Goal: Transaction & Acquisition: Purchase product/service

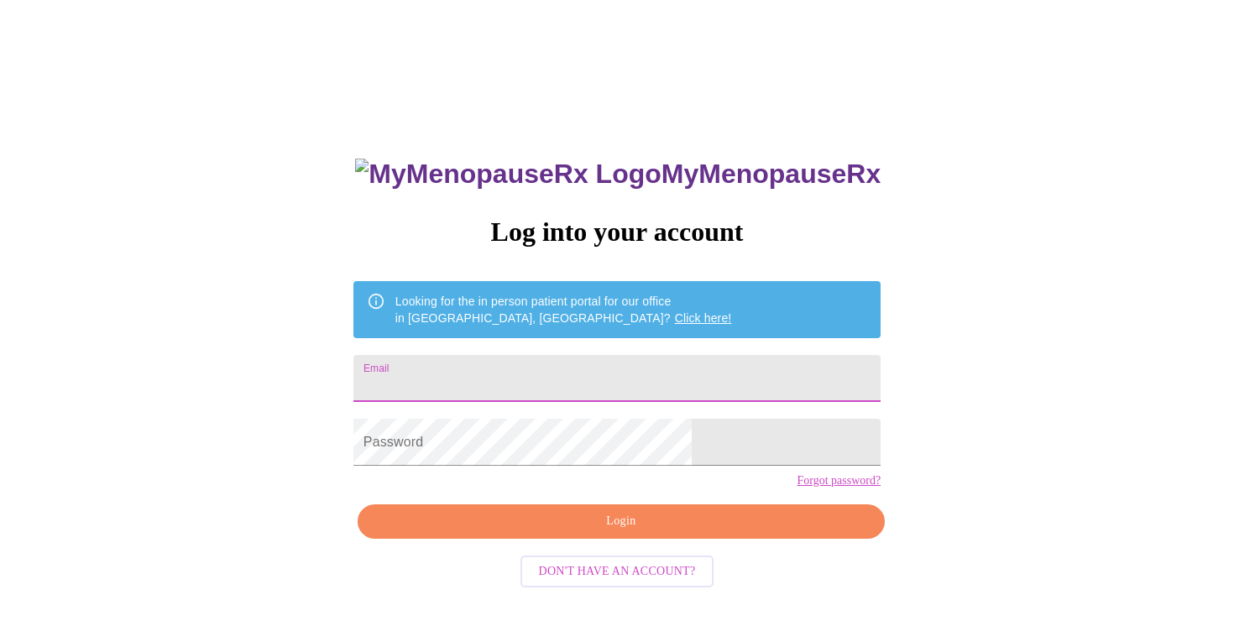
click at [675, 374] on input "Email" at bounding box center [616, 378] width 527 height 47
type input "[EMAIL_ADDRESS][DOMAIN_NAME]"
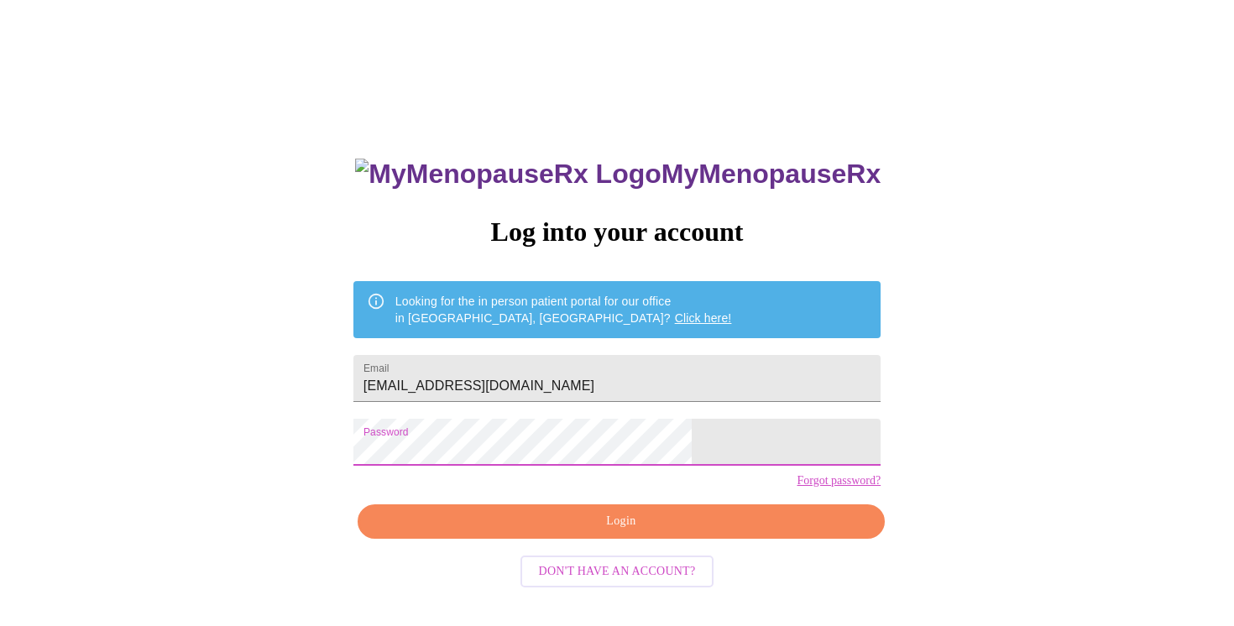
click at [635, 532] on span "Login" at bounding box center [621, 521] width 488 height 21
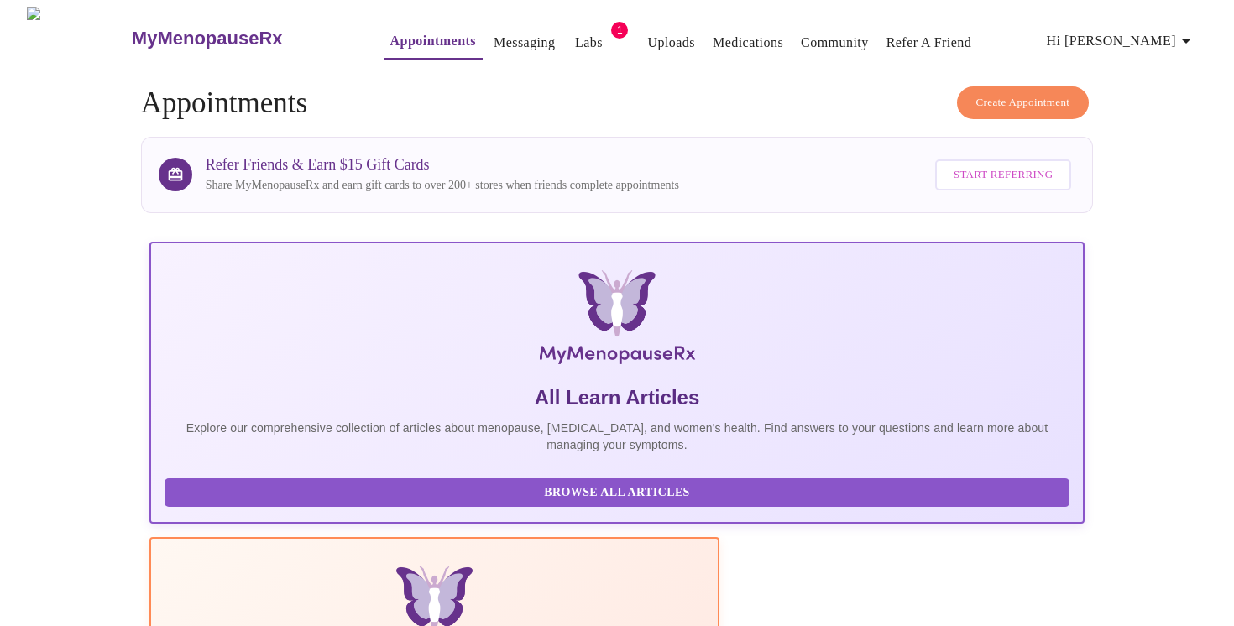
click at [575, 35] on link "Labs" at bounding box center [589, 42] width 28 height 23
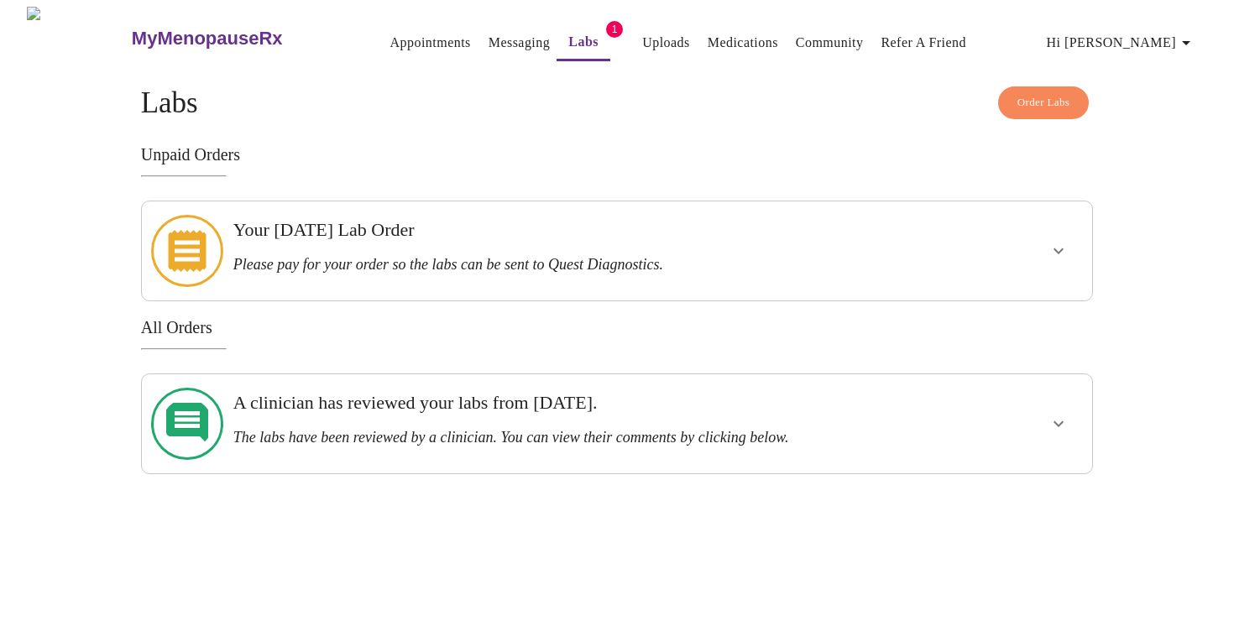
click at [682, 256] on h3 "Please pay for your order so the labs can be sent to Quest Diagnostics." at bounding box center [571, 265] width 676 height 18
click at [1068, 241] on button "show more" at bounding box center [1058, 251] width 40 height 40
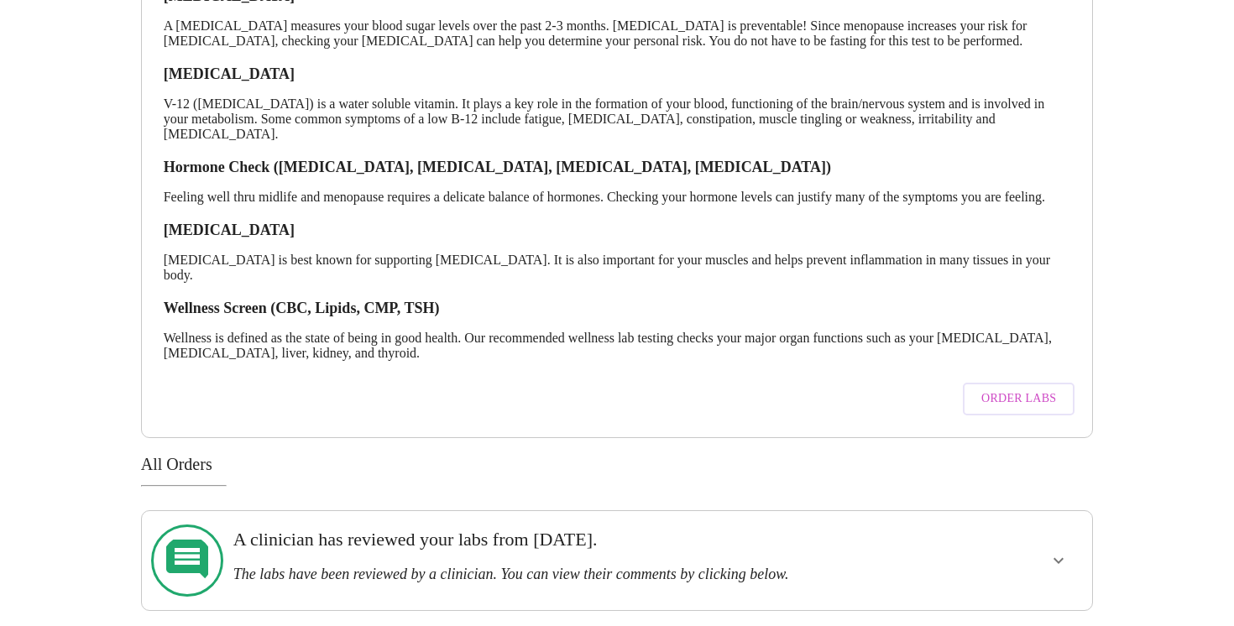
scroll to position [409, 0]
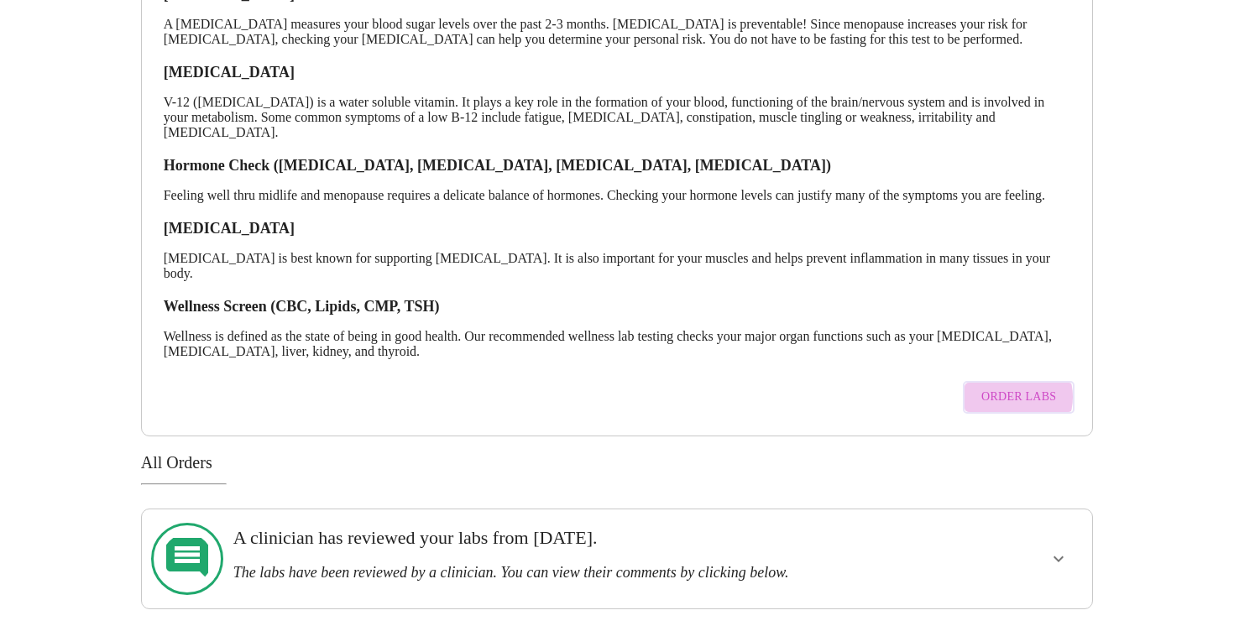
click at [1016, 394] on span "Order Labs" at bounding box center [1018, 397] width 75 height 21
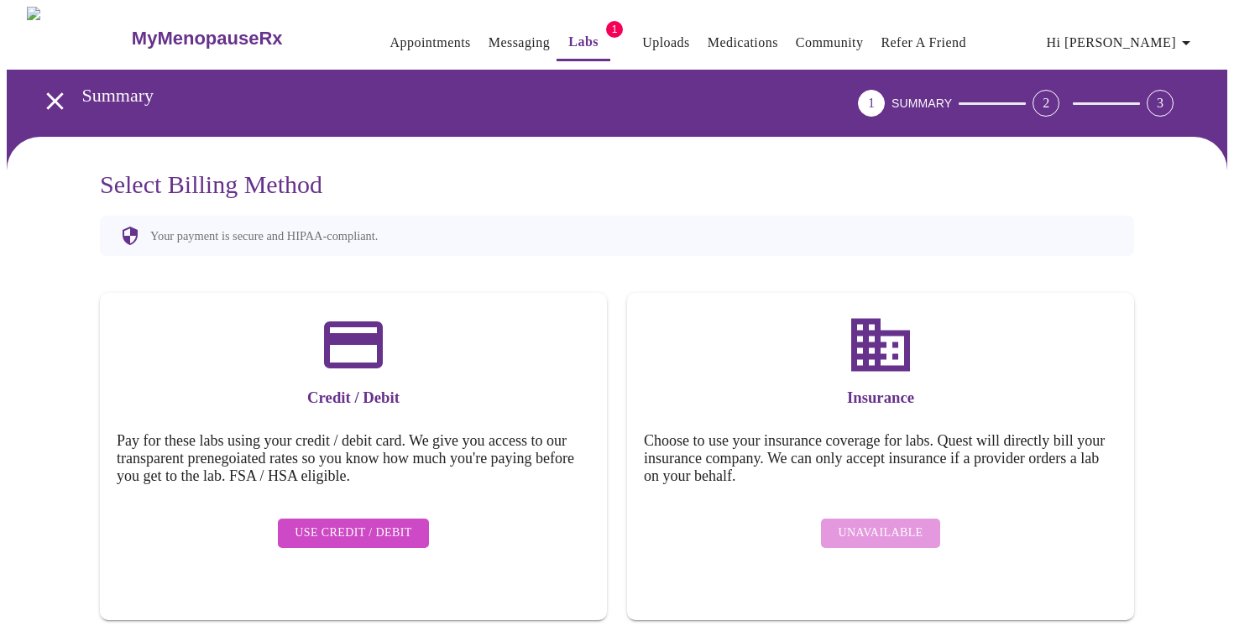
click at [47, 88] on icon "open drawer" at bounding box center [54, 100] width 29 height 29
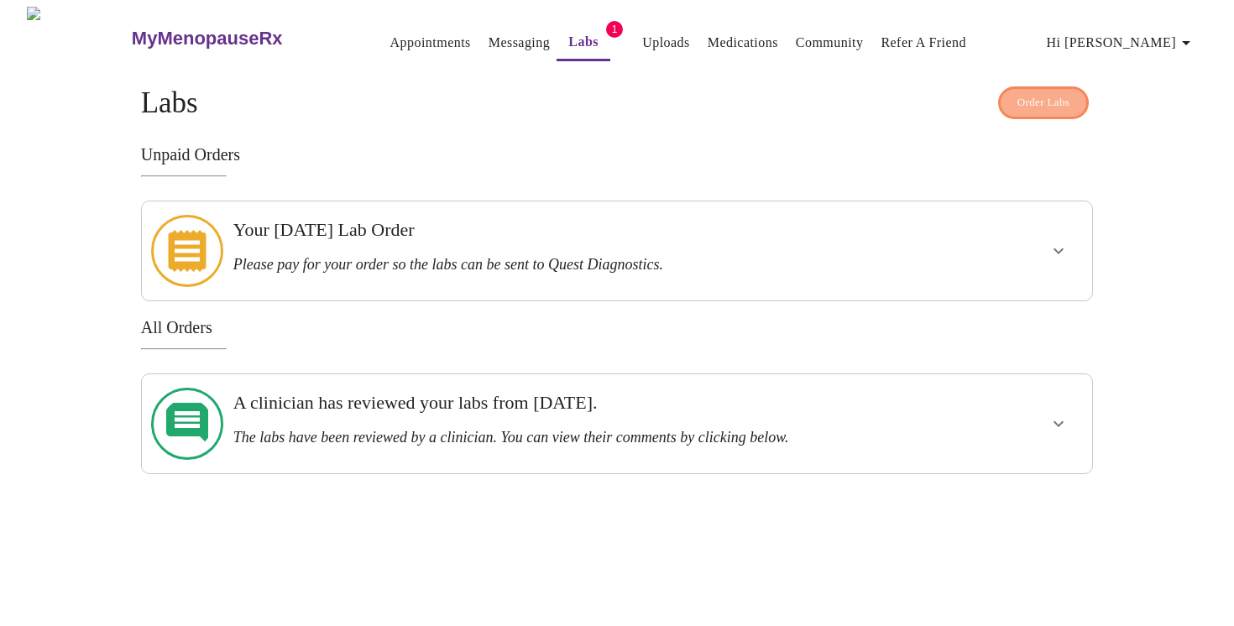
click at [1056, 95] on span "Order Labs" at bounding box center [1043, 102] width 53 height 19
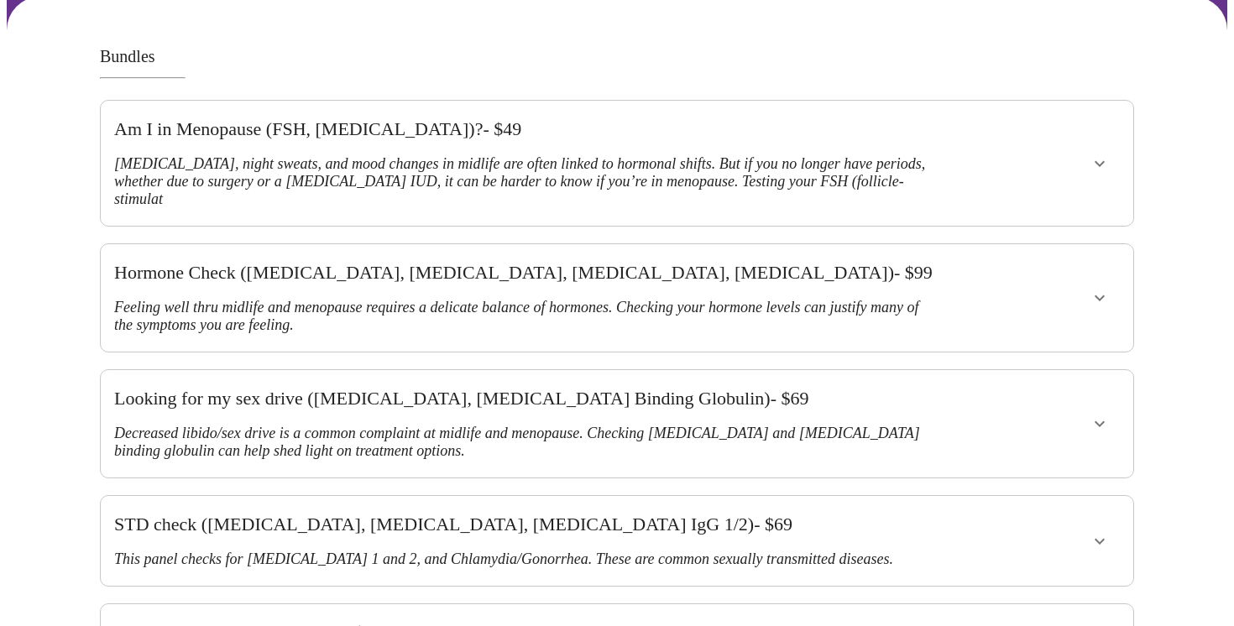
scroll to position [133, 0]
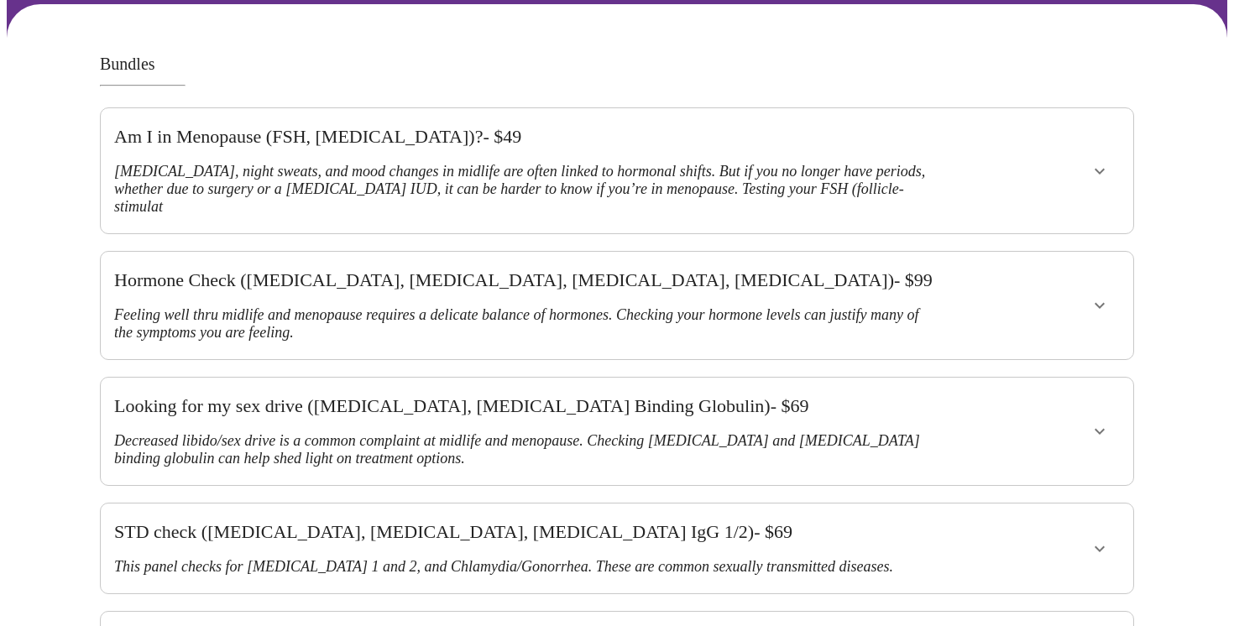
click at [1100, 303] on icon "show more" at bounding box center [1099, 306] width 10 height 6
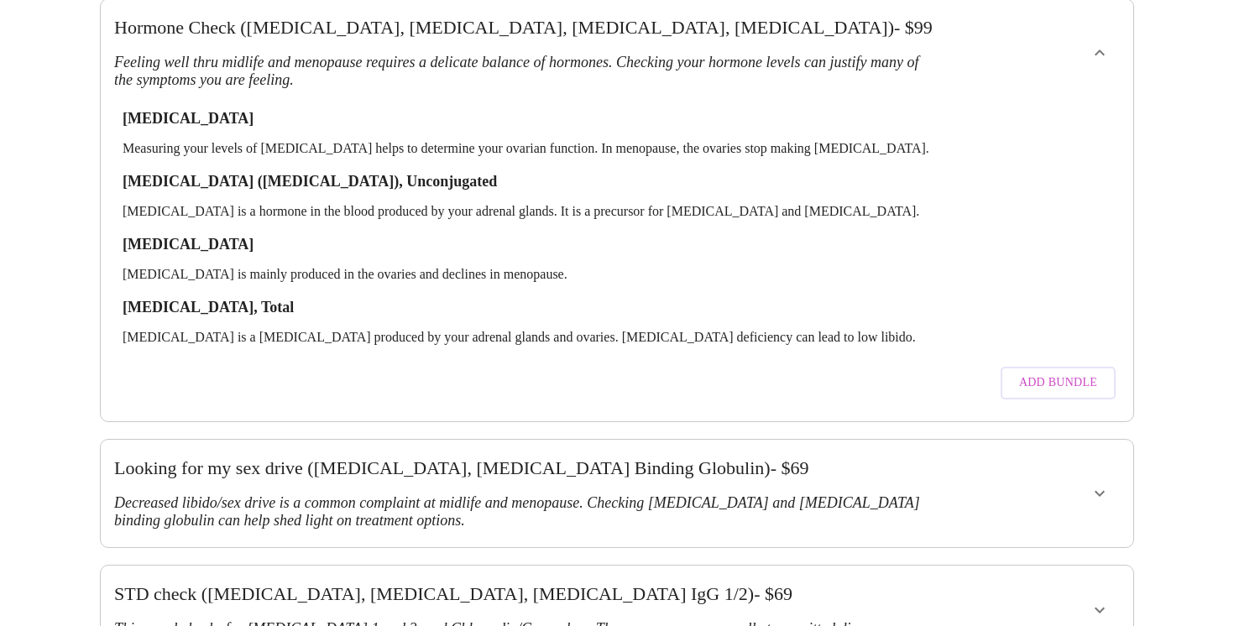
scroll to position [399, 0]
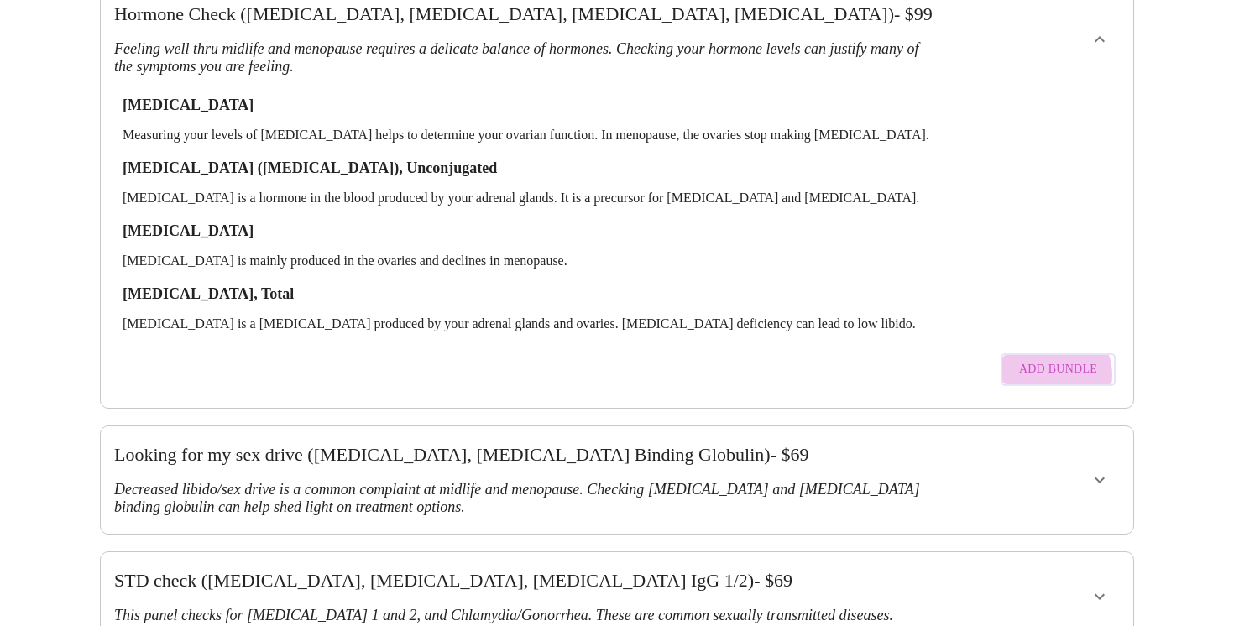
click at [1056, 359] on span "Add Bundle" at bounding box center [1058, 369] width 78 height 21
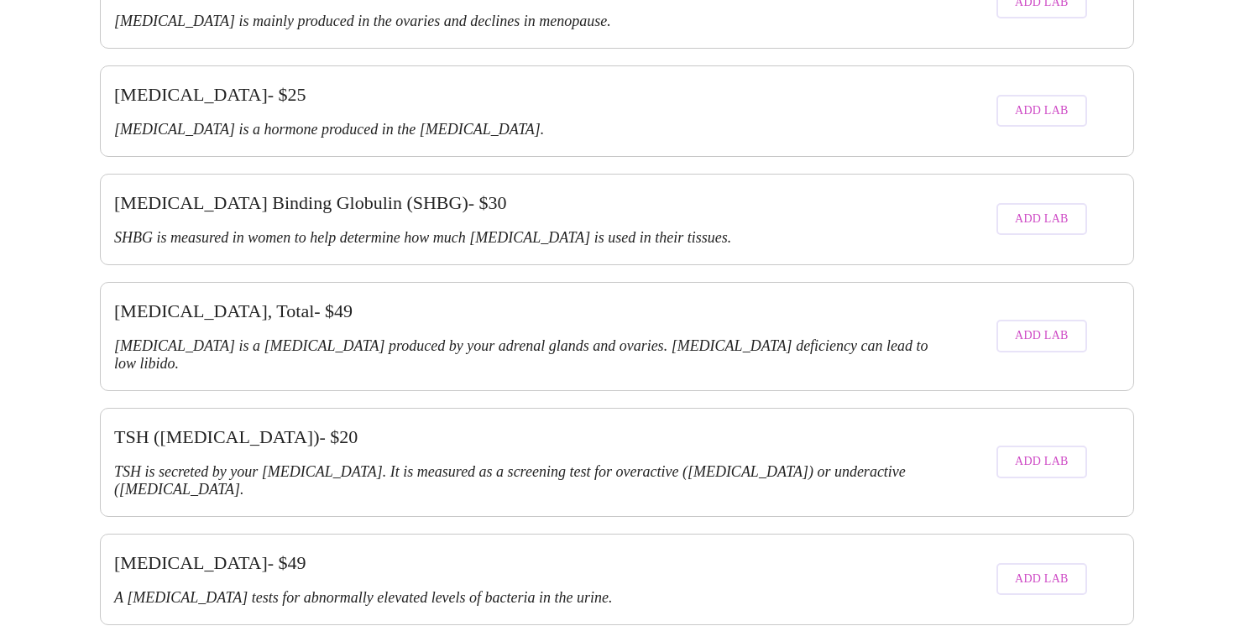
scroll to position [3588, 0]
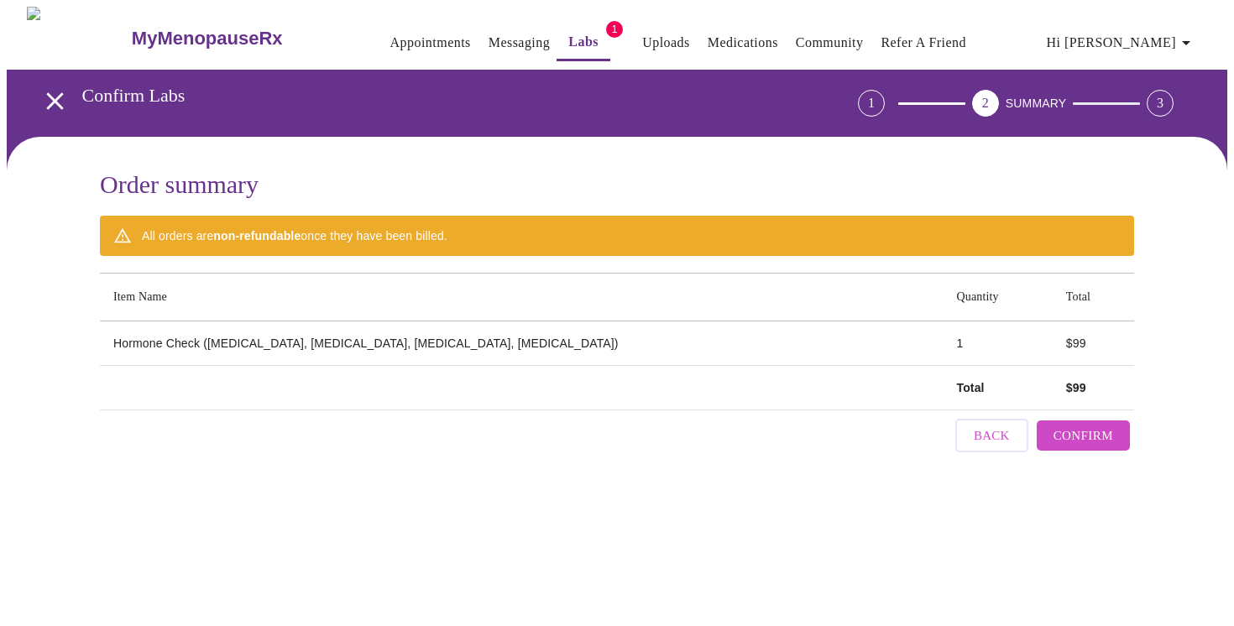
click at [47, 97] on icon "open drawer" at bounding box center [54, 100] width 29 height 29
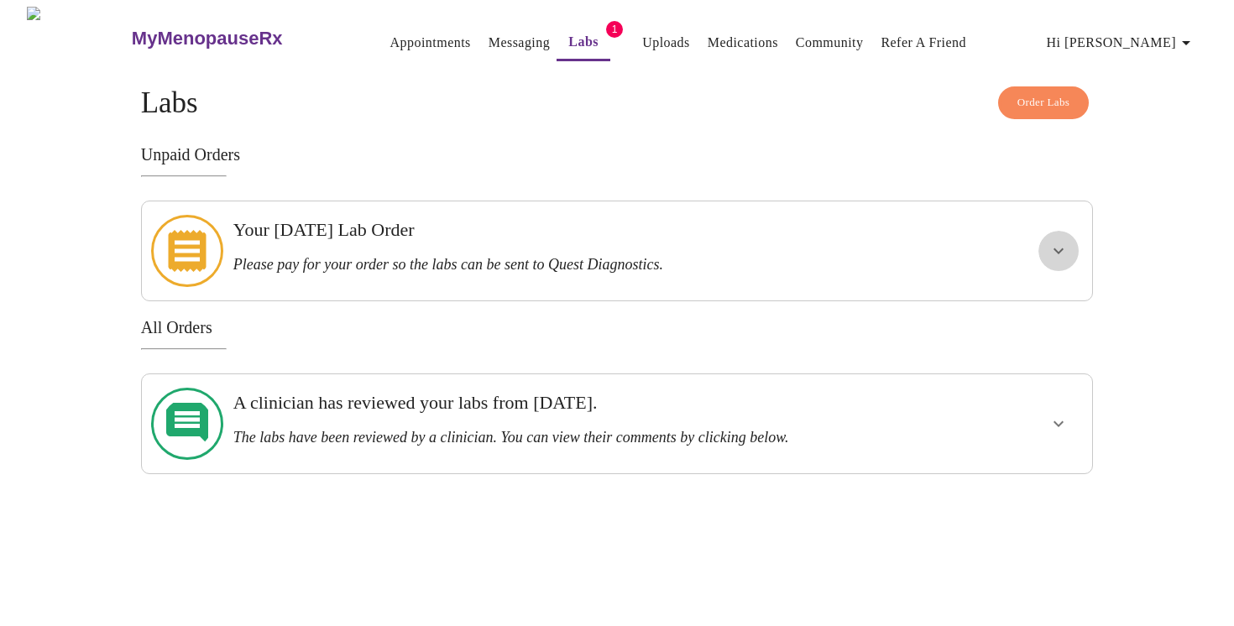
click at [1069, 237] on button "show more" at bounding box center [1058, 251] width 40 height 40
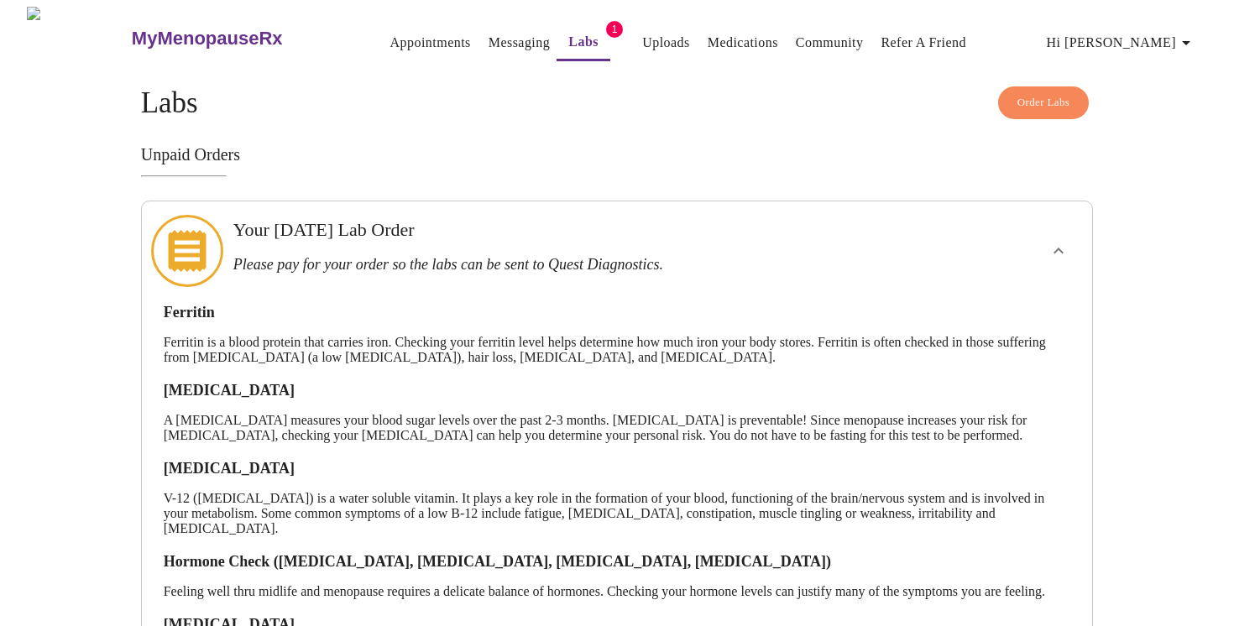
click at [568, 44] on link "Labs" at bounding box center [583, 41] width 30 height 23
click at [167, 156] on h3 "Unpaid Orders" at bounding box center [617, 154] width 952 height 19
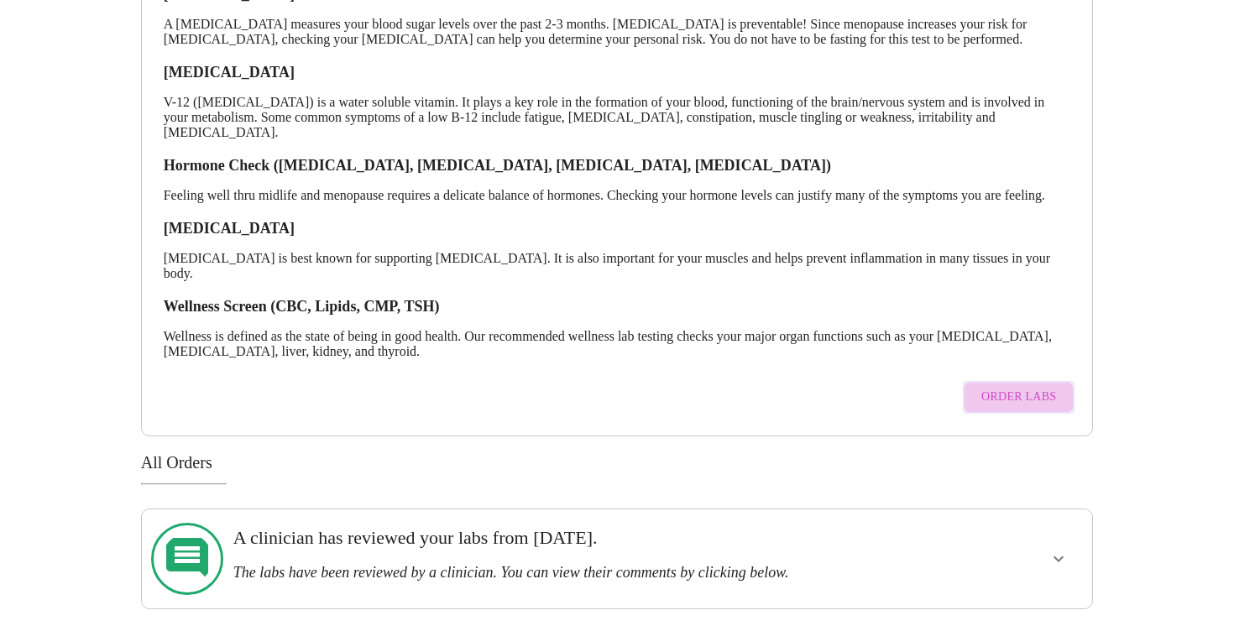
click at [1052, 403] on span "Order Labs" at bounding box center [1018, 397] width 75 height 21
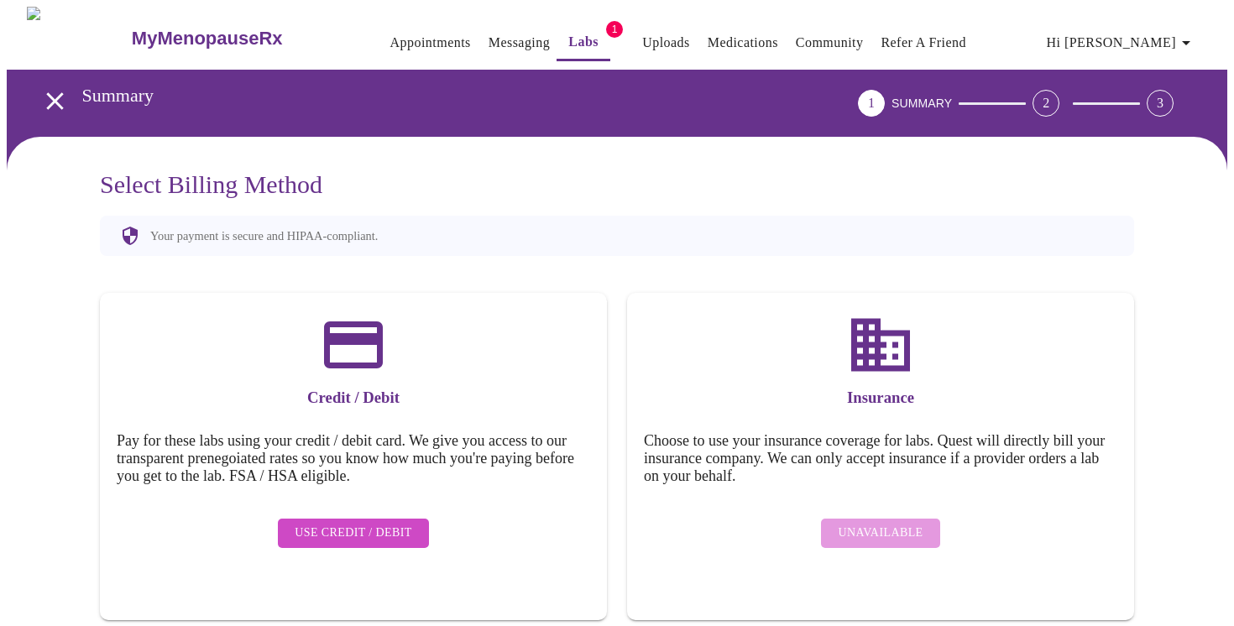
click at [887, 516] on div "Unavailable" at bounding box center [880, 533] width 473 height 46
click at [333, 523] on span "Use Credit / Debit" at bounding box center [353, 533] width 117 height 21
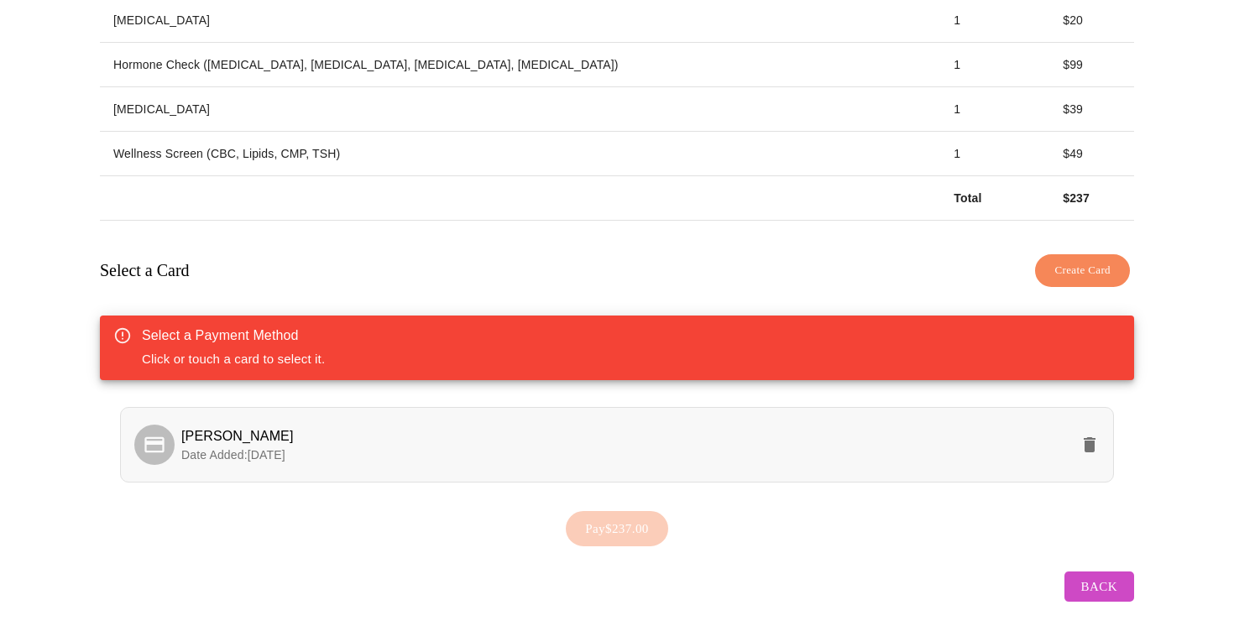
scroll to position [418, 0]
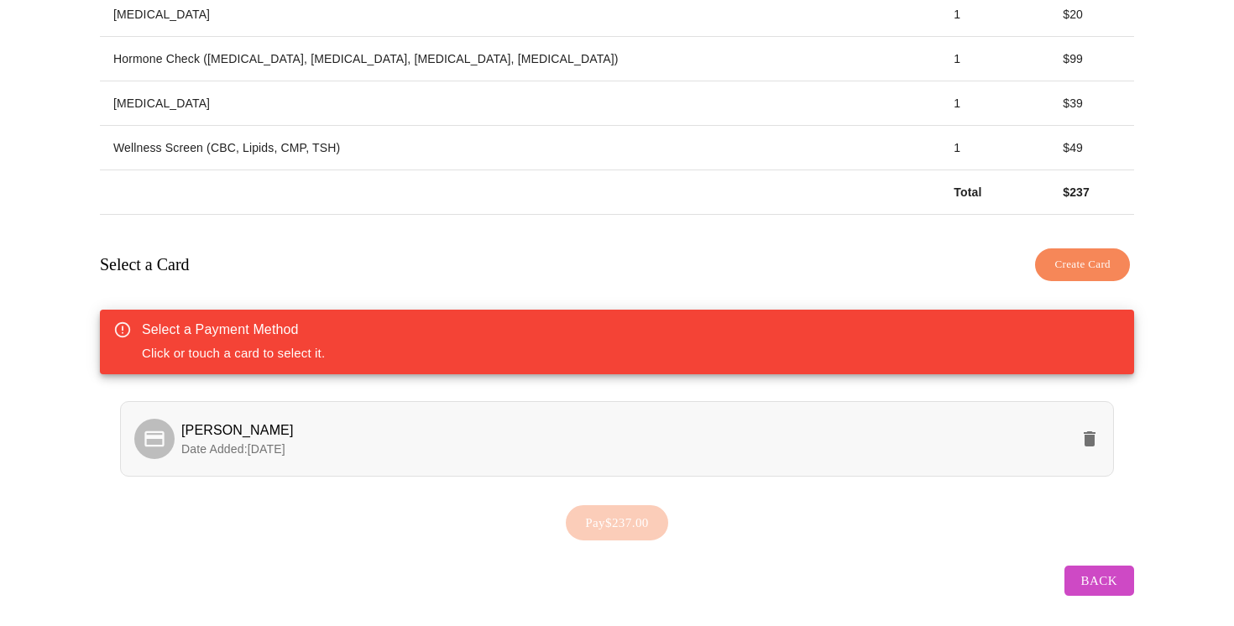
click at [424, 441] on p "Date Added: [DATE]" at bounding box center [625, 449] width 888 height 17
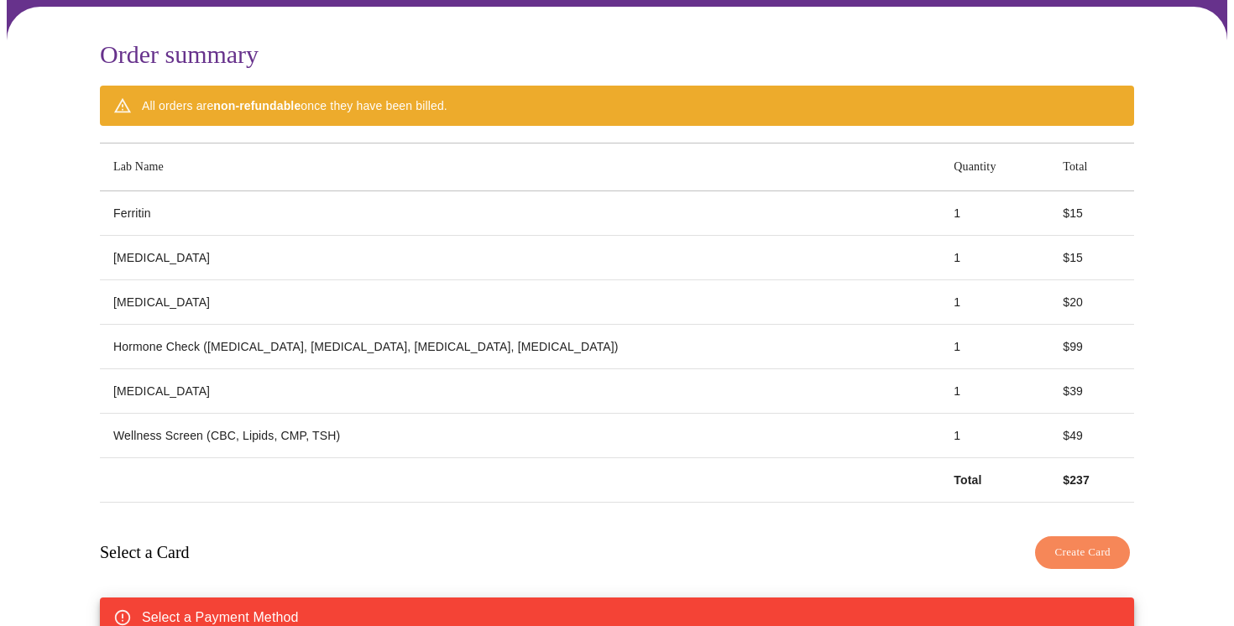
scroll to position [0, 0]
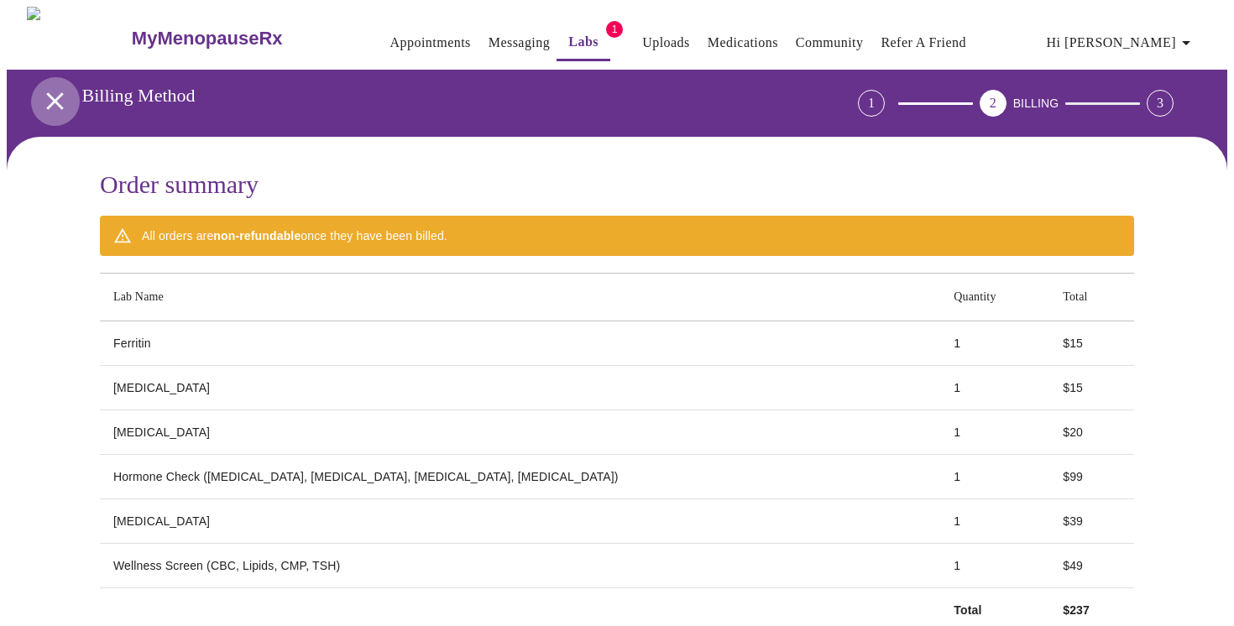
click at [46, 96] on icon "open drawer" at bounding box center [54, 100] width 17 height 17
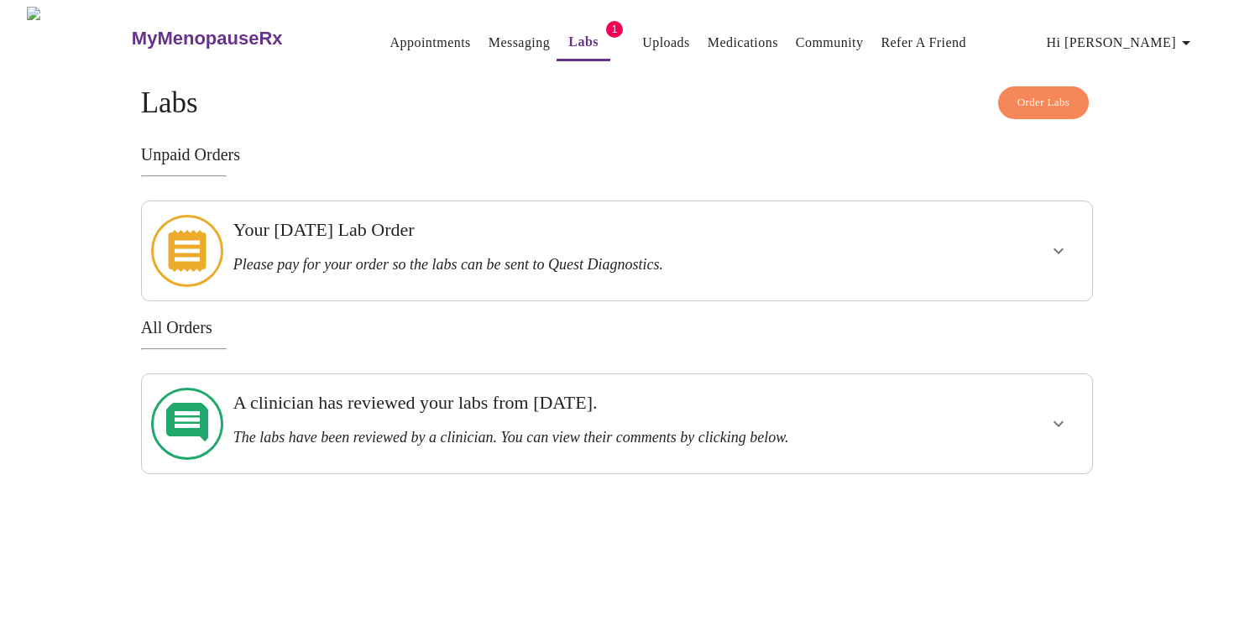
click at [1059, 241] on icon "show more" at bounding box center [1058, 251] width 20 height 20
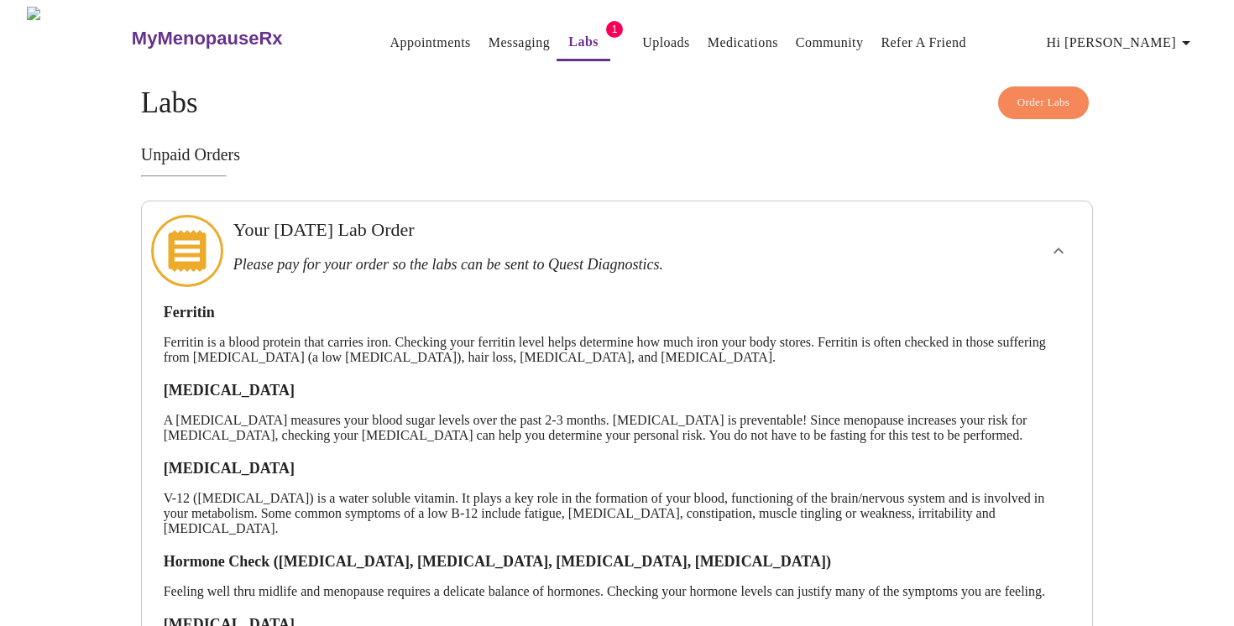
click at [568, 39] on link "Labs" at bounding box center [583, 41] width 30 height 23
